Goal: Information Seeking & Learning: Learn about a topic

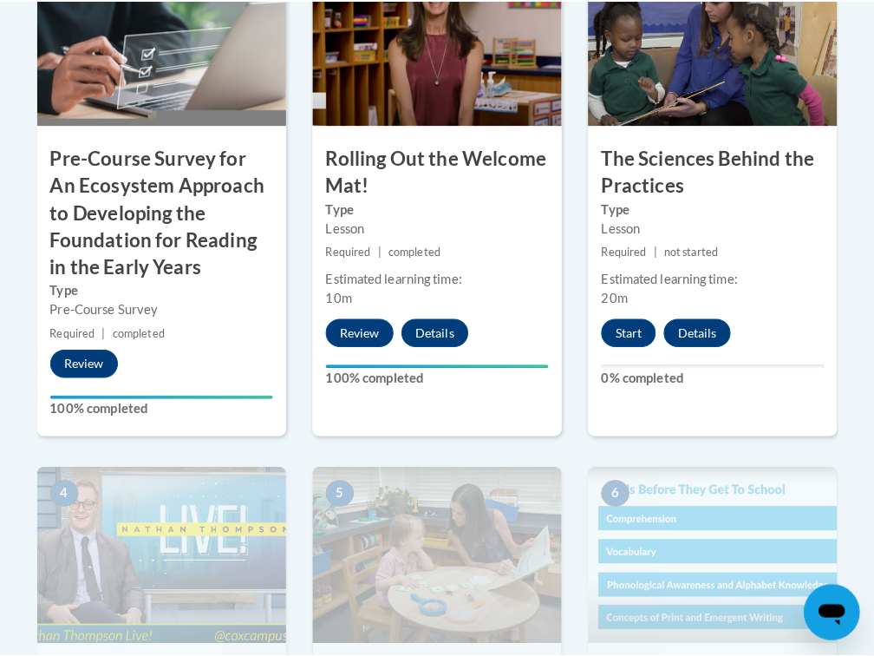
scroll to position [753, 0]
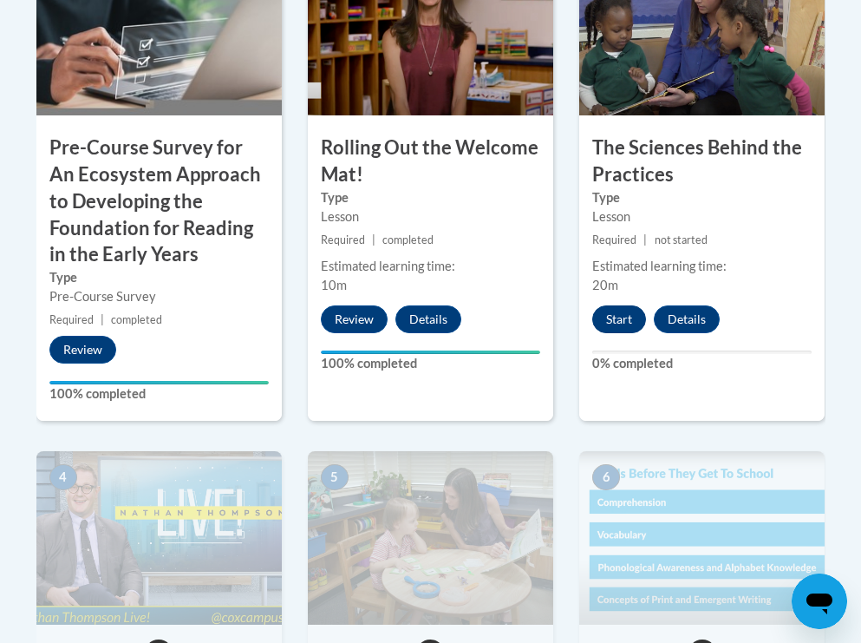
click at [615, 306] on button "Start" at bounding box center [620, 319] width 54 height 28
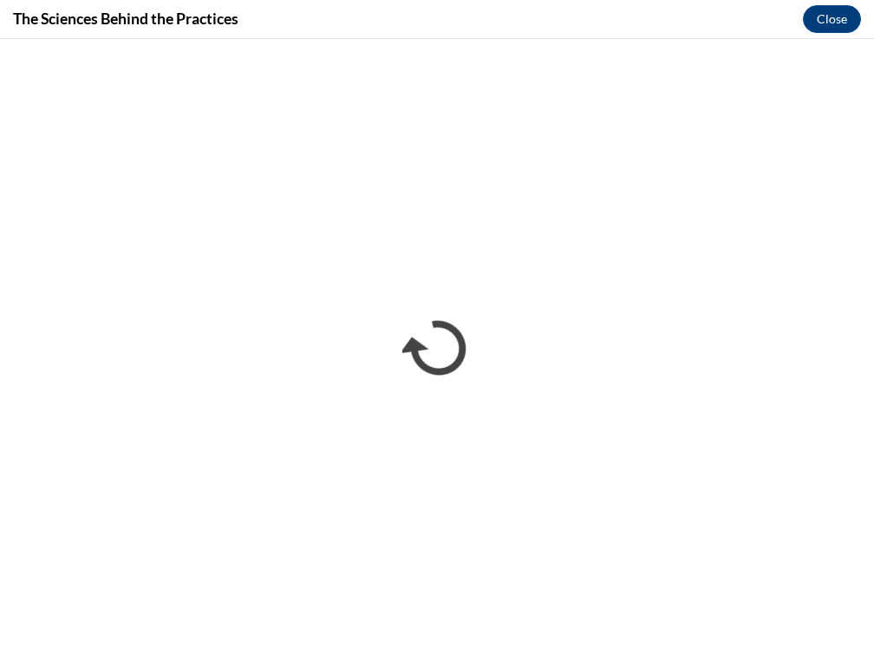
scroll to position [0, 0]
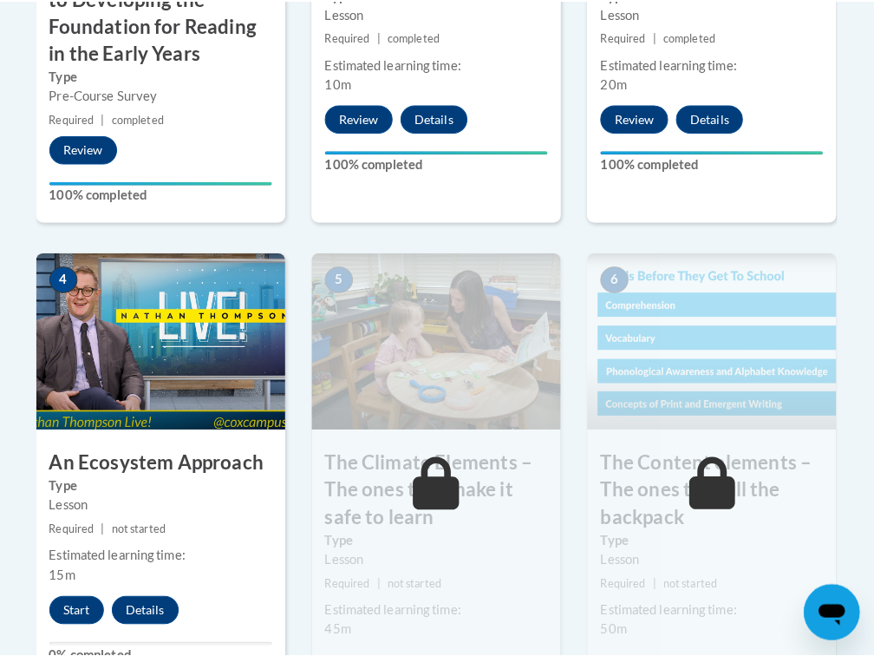
scroll to position [992, 1]
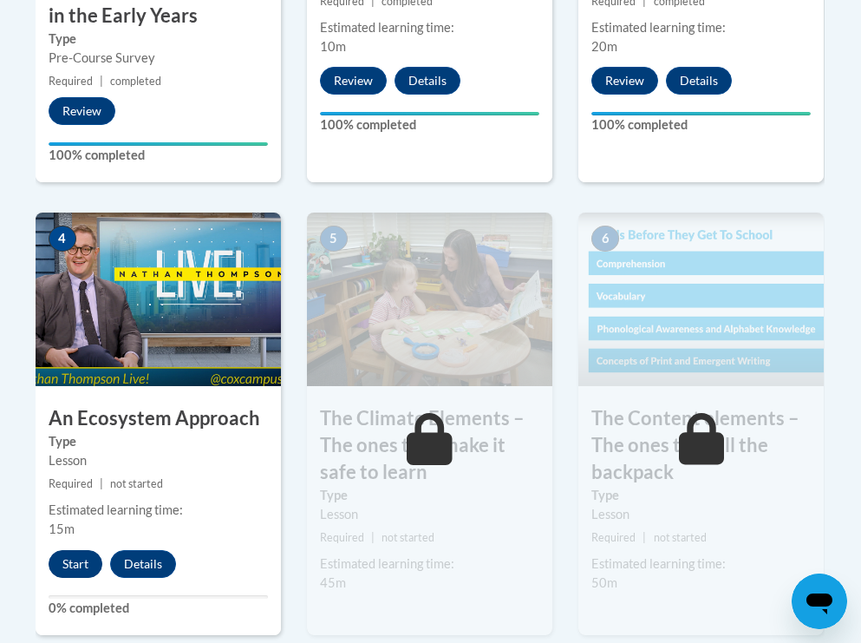
click at [75, 561] on button "Start" at bounding box center [76, 564] width 54 height 28
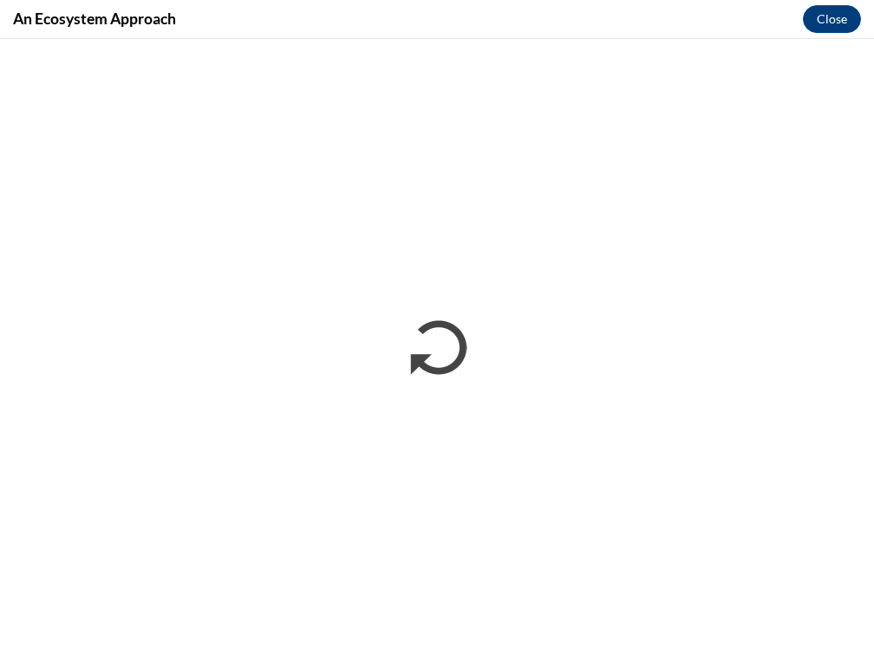
scroll to position [0, 0]
